Goal: Task Accomplishment & Management: Manage account settings

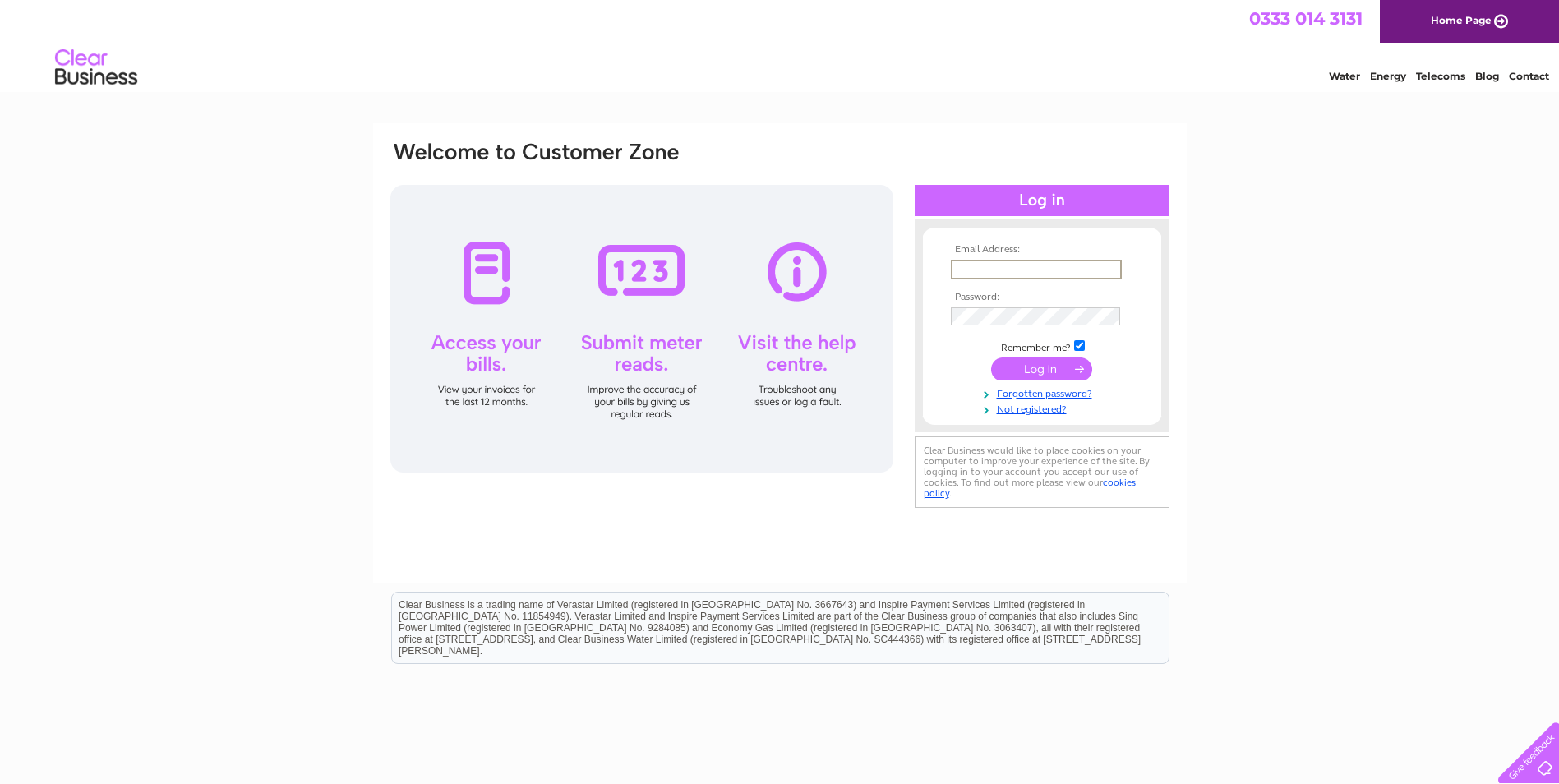
click at [980, 265] on input "text" at bounding box center [1037, 269] width 171 height 20
type input "tbannister258@gmail.com"
click at [1021, 371] on input "submit" at bounding box center [1042, 367] width 101 height 23
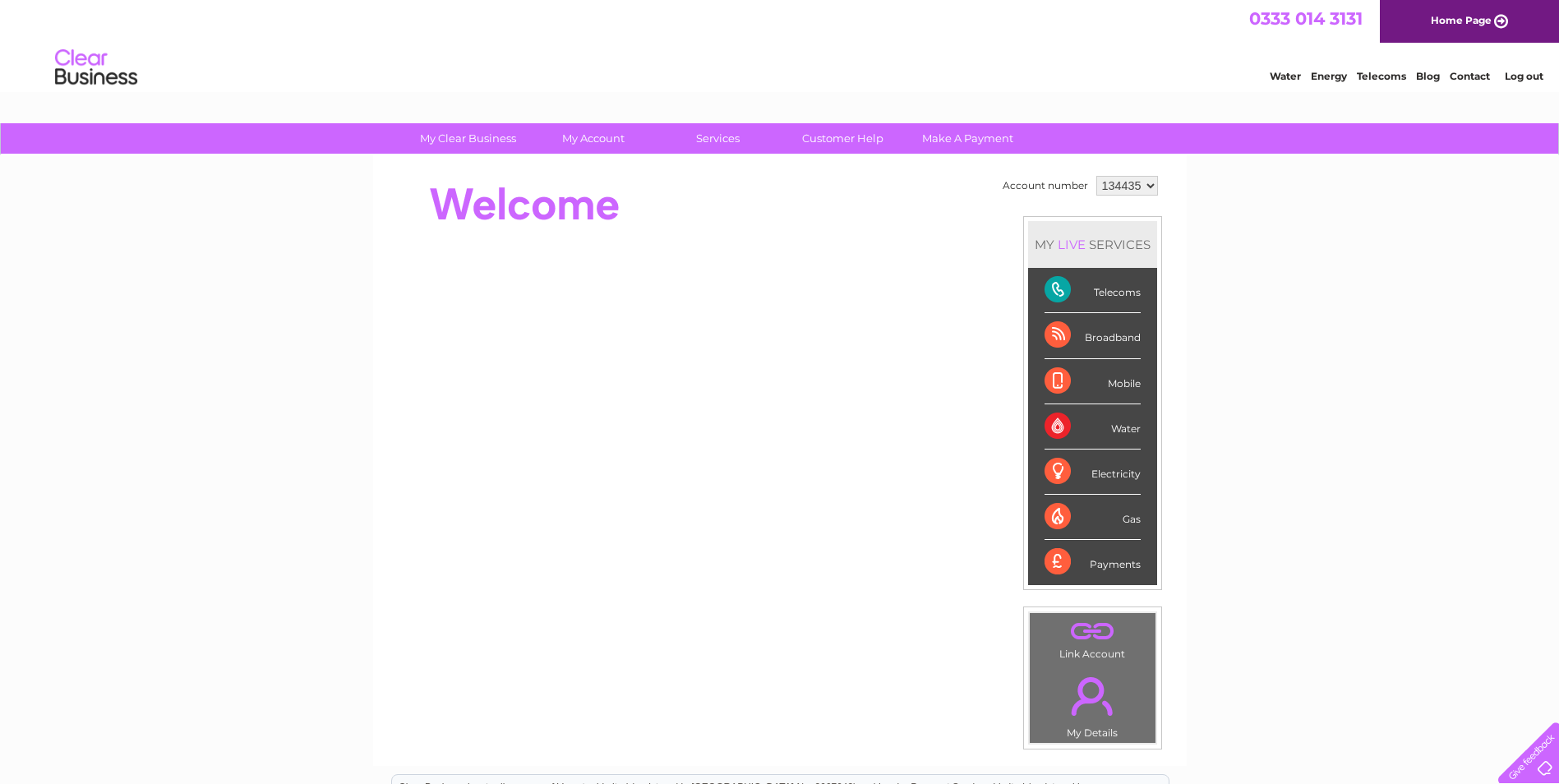
click at [1070, 293] on div "Telecoms" at bounding box center [1092, 291] width 96 height 45
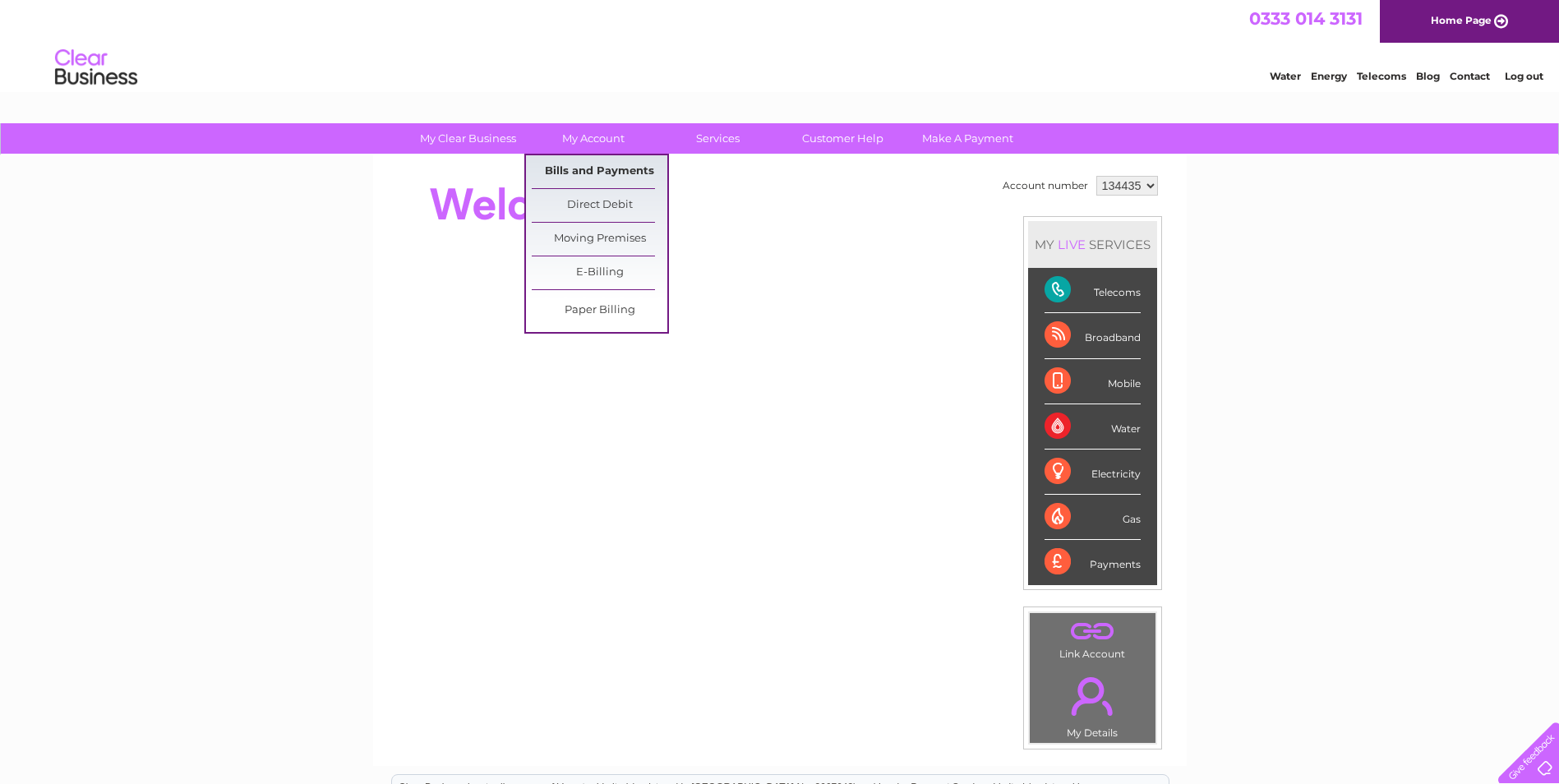
click at [563, 170] on link "Bills and Payments" at bounding box center [600, 171] width 136 height 33
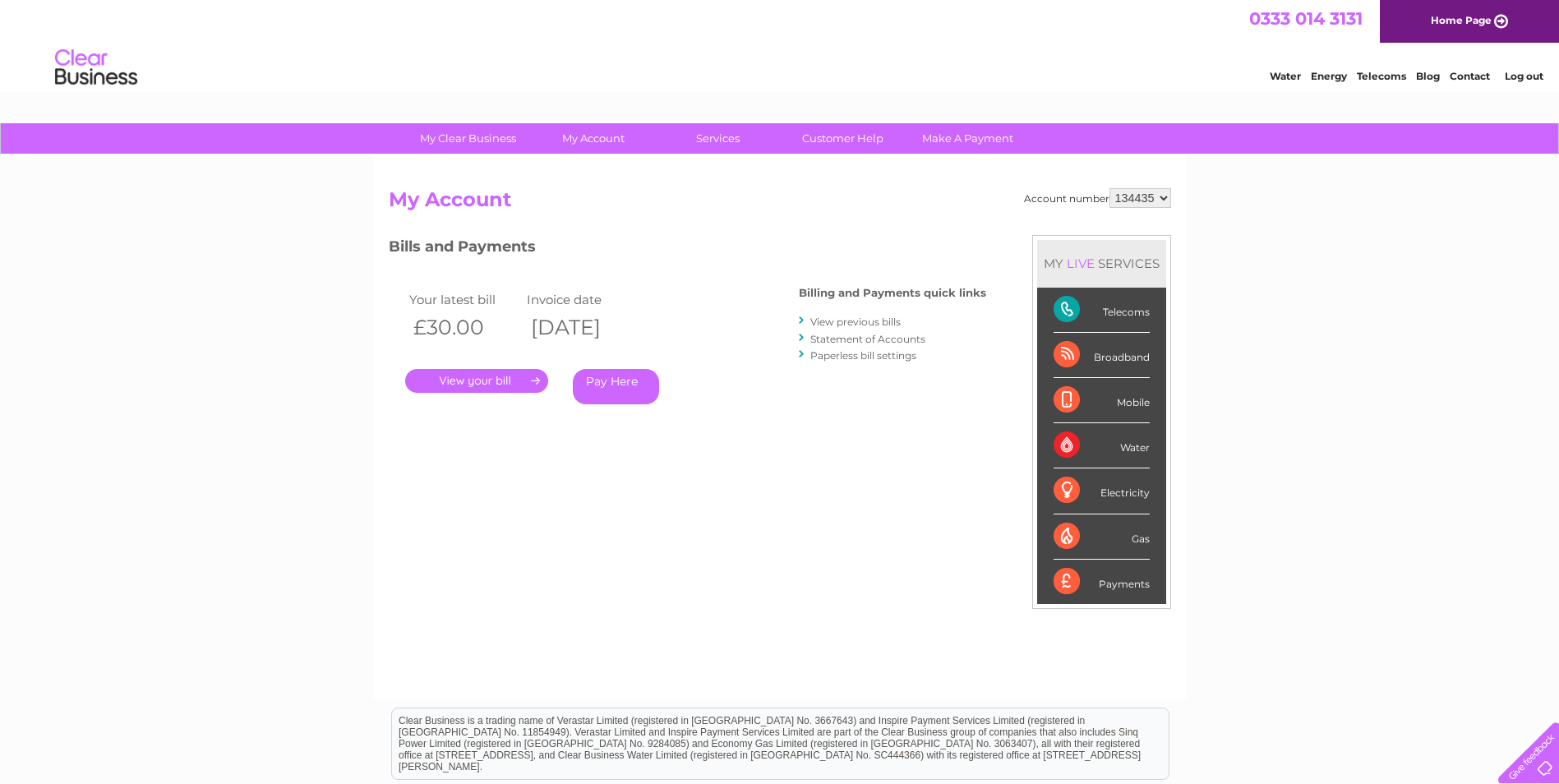
click at [458, 376] on link "." at bounding box center [477, 380] width 143 height 23
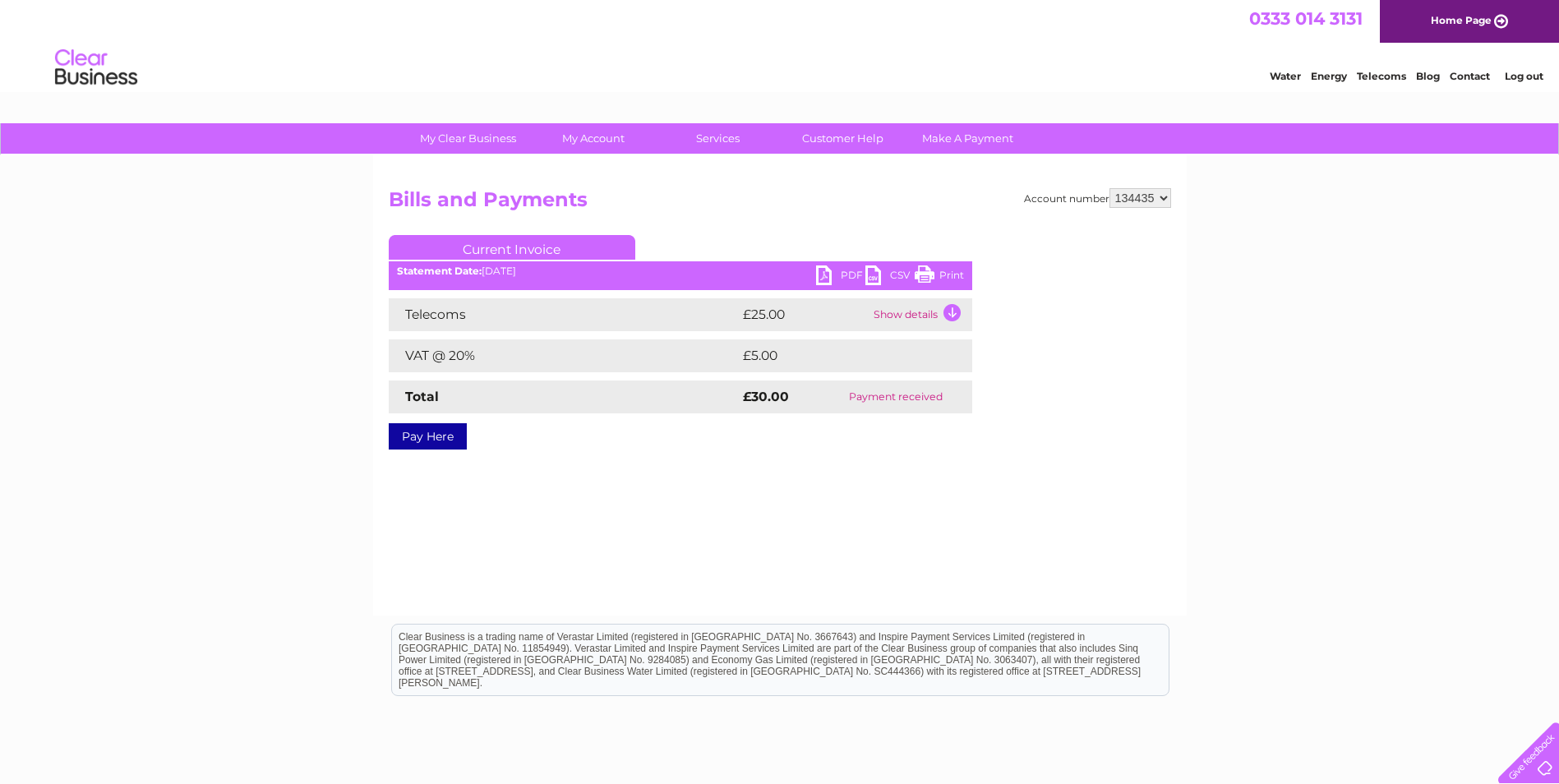
click at [917, 314] on td "Show details" at bounding box center [921, 315] width 103 height 33
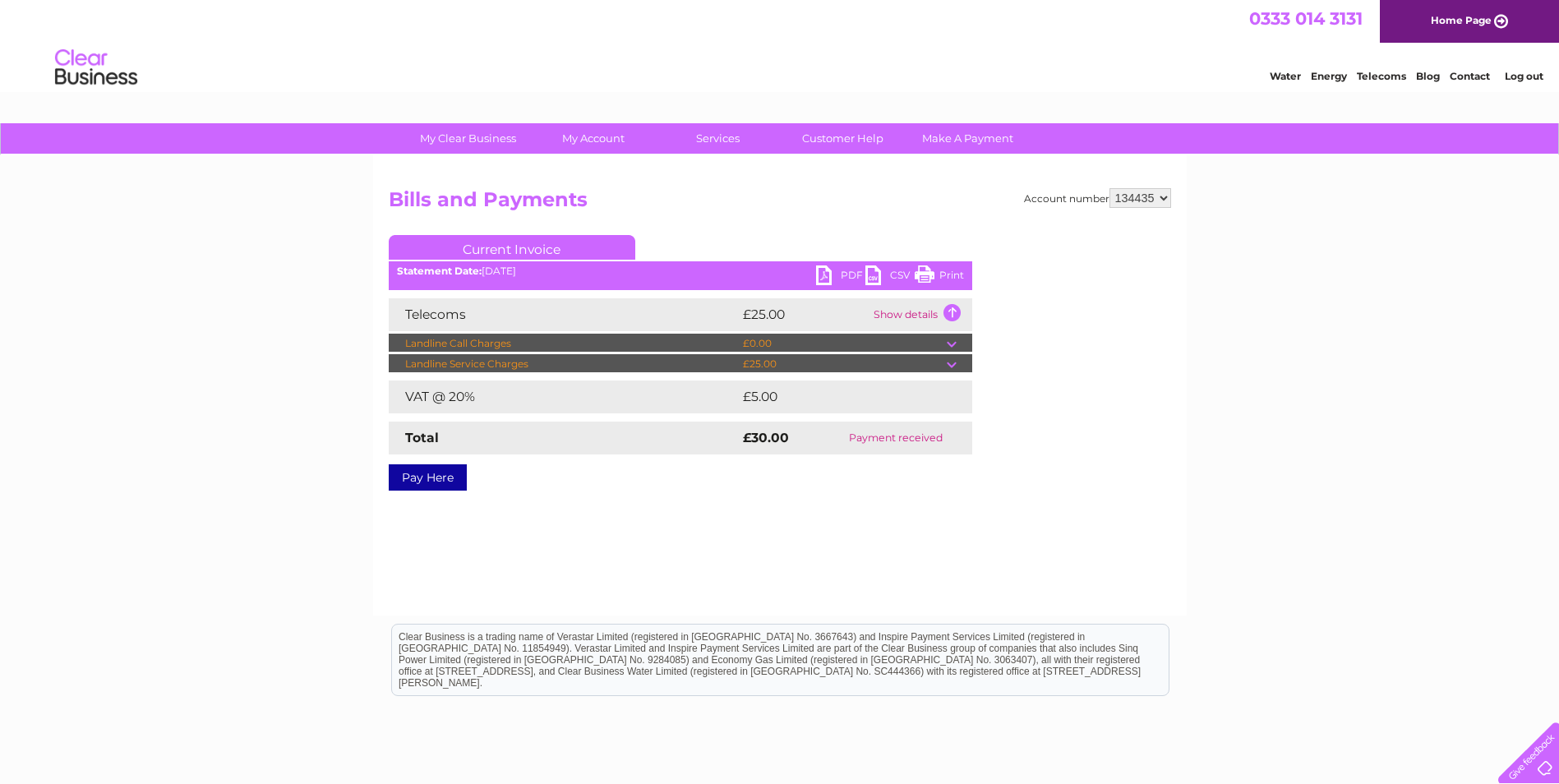
click at [924, 276] on link "Print" at bounding box center [939, 277] width 50 height 23
click at [1518, 70] on link "Log out" at bounding box center [1524, 76] width 38 height 12
